Goal: Use online tool/utility

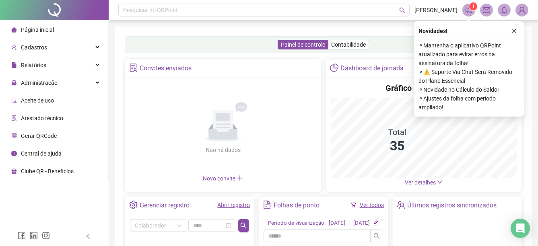
click at [43, 133] on span "Gerar QRCode" at bounding box center [39, 136] width 36 height 6
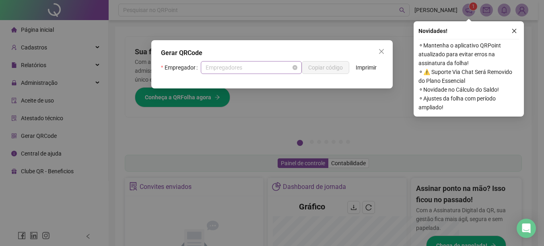
click at [283, 68] on span "Empregadores" at bounding box center [250, 68] width 91 height 12
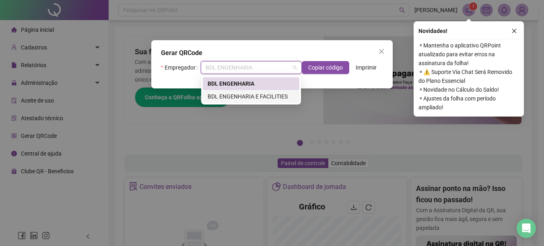
click at [274, 96] on div "BDL ENGENHARIA E FACILITIES" at bounding box center [250, 96] width 87 height 9
